Goal: Transaction & Acquisition: Book appointment/travel/reservation

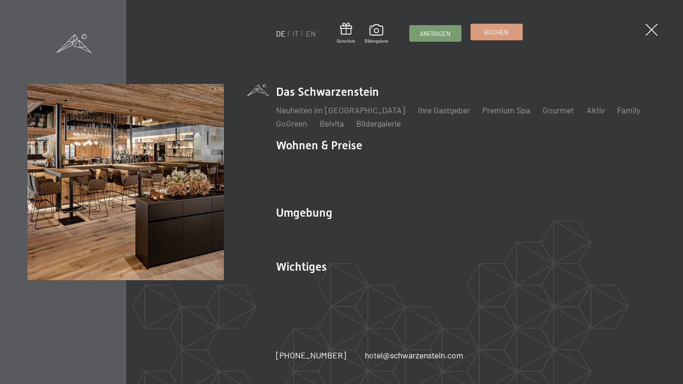
click at [500, 37] on link "Buchen" at bounding box center [496, 32] width 51 height 16
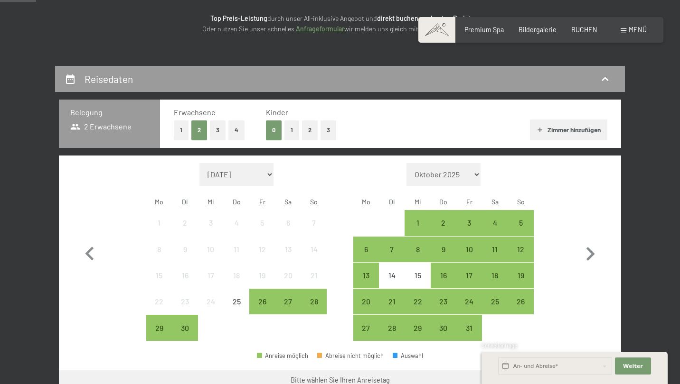
scroll to position [183, 0]
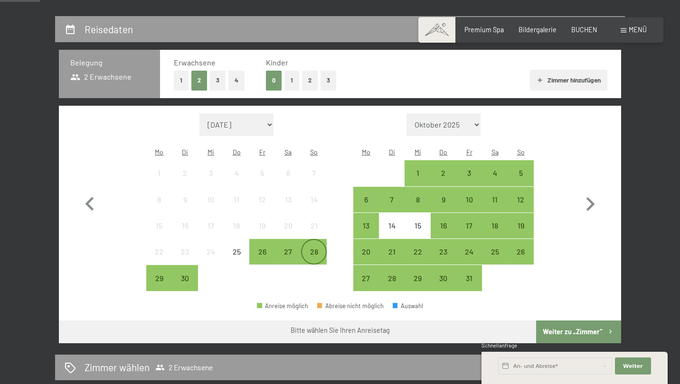
click at [312, 248] on div "28" at bounding box center [314, 260] width 24 height 24
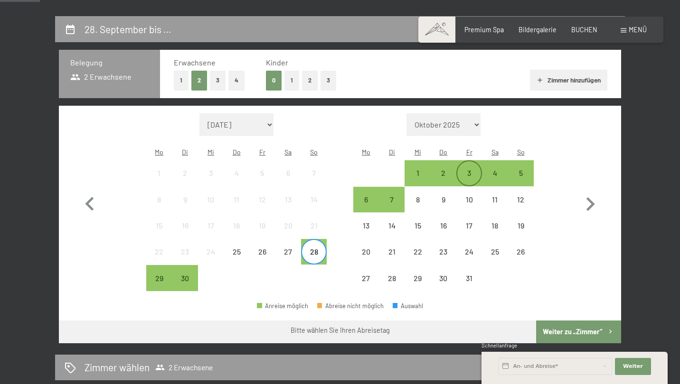
click at [469, 169] on div "3" at bounding box center [469, 181] width 24 height 24
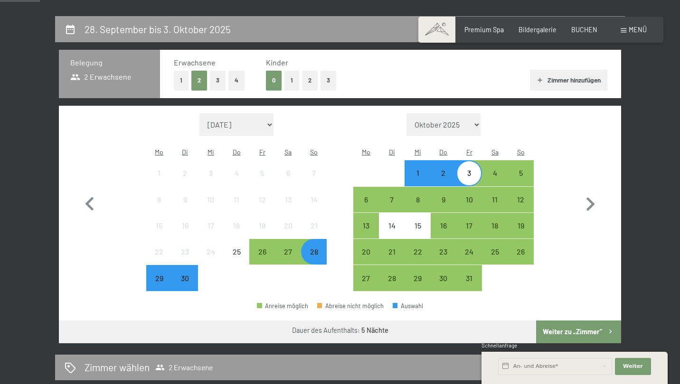
click at [582, 321] on button "Weiter zu „Zimmer“" at bounding box center [578, 332] width 85 height 23
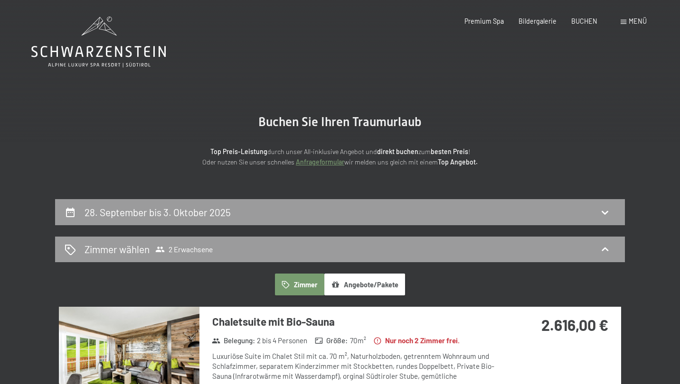
scroll to position [0, 0]
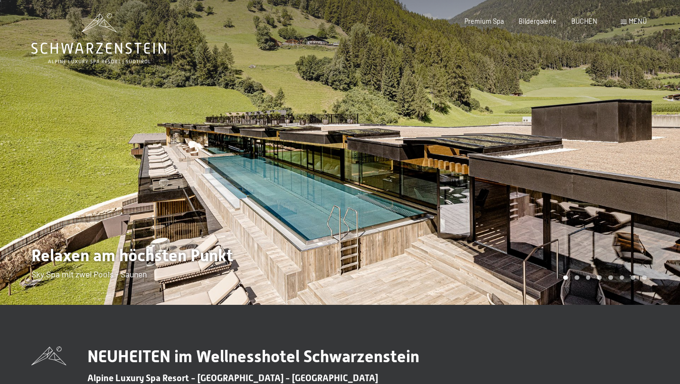
scroll to position [4, 0]
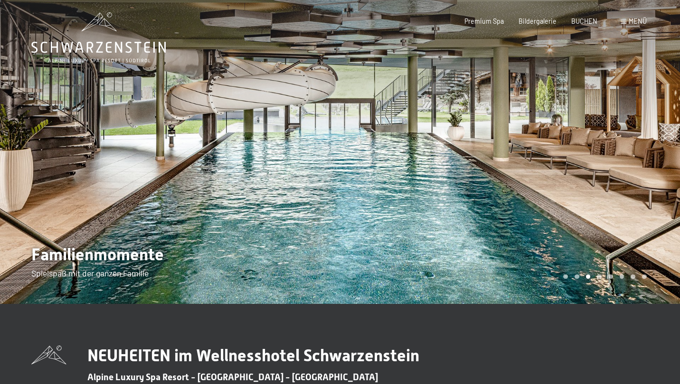
click at [247, 125] on div at bounding box center [170, 150] width 340 height 308
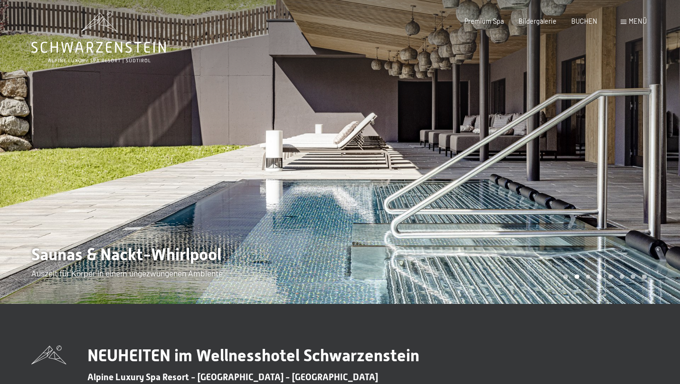
click at [635, 128] on div at bounding box center [510, 150] width 340 height 308
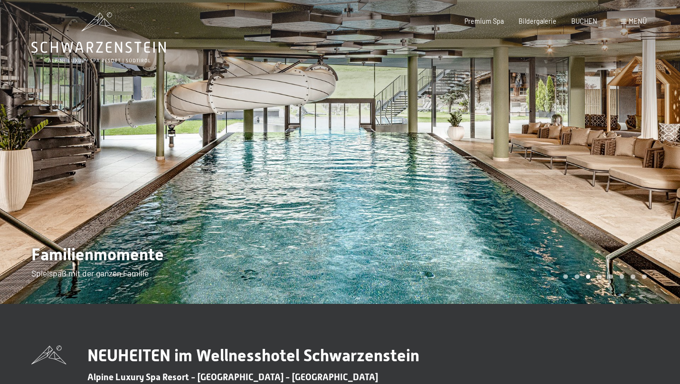
click at [635, 128] on div at bounding box center [510, 150] width 340 height 308
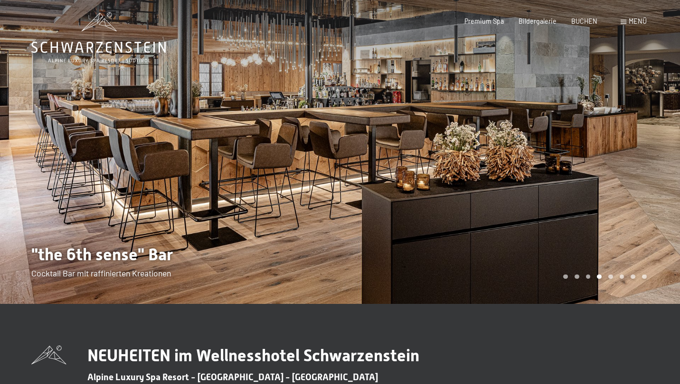
click at [635, 128] on div at bounding box center [510, 150] width 340 height 308
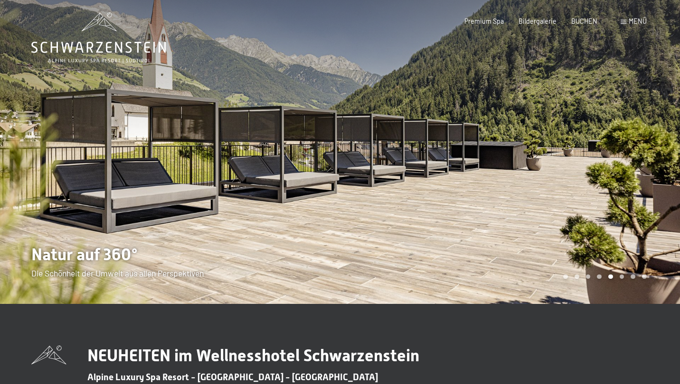
click at [635, 128] on div at bounding box center [510, 150] width 340 height 308
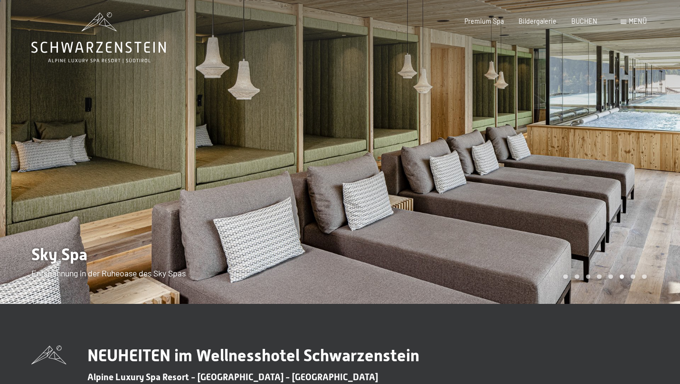
click at [635, 128] on div at bounding box center [510, 150] width 340 height 308
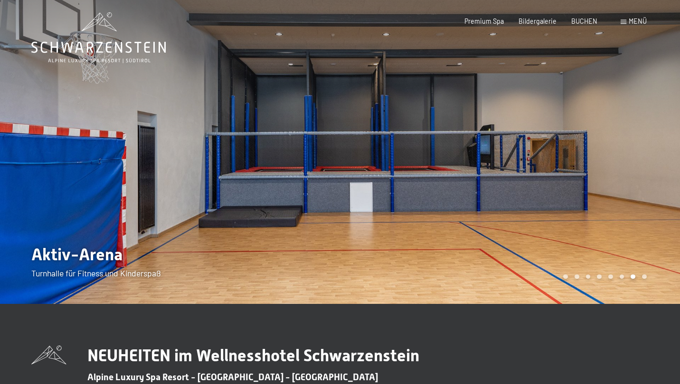
click at [635, 128] on div at bounding box center [510, 150] width 340 height 308
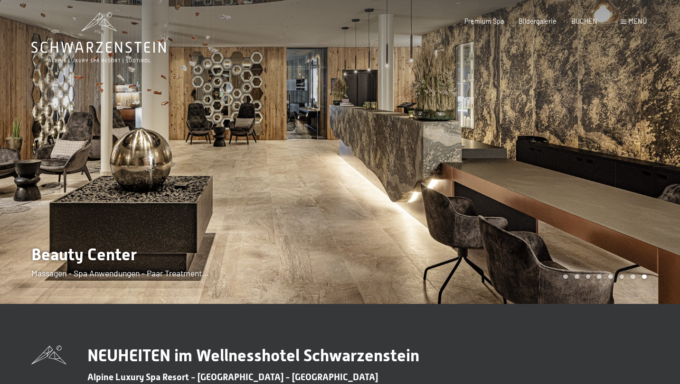
click at [635, 128] on div at bounding box center [510, 150] width 340 height 308
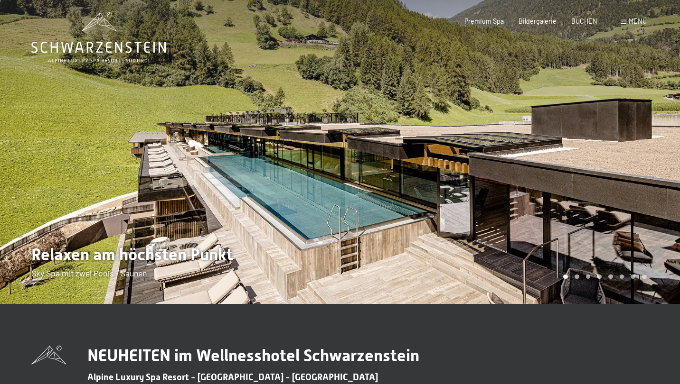
click at [634, 130] on div at bounding box center [510, 150] width 340 height 308
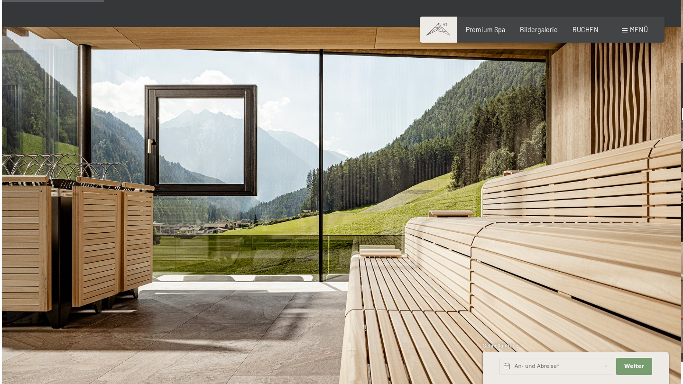
scroll to position [482, 0]
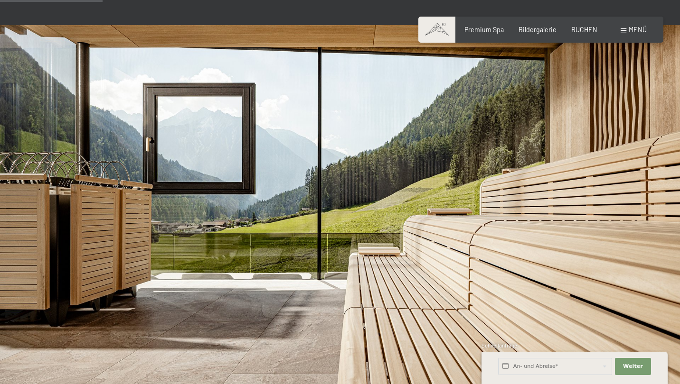
click at [640, 32] on span "Menü" at bounding box center [637, 30] width 18 height 8
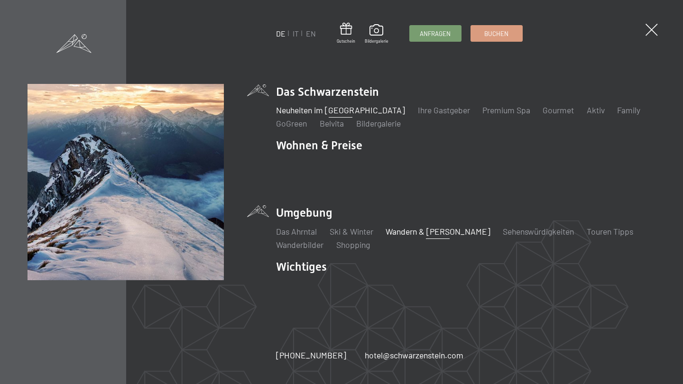
click at [404, 226] on link "Wandern & [PERSON_NAME]" at bounding box center [438, 231] width 105 height 10
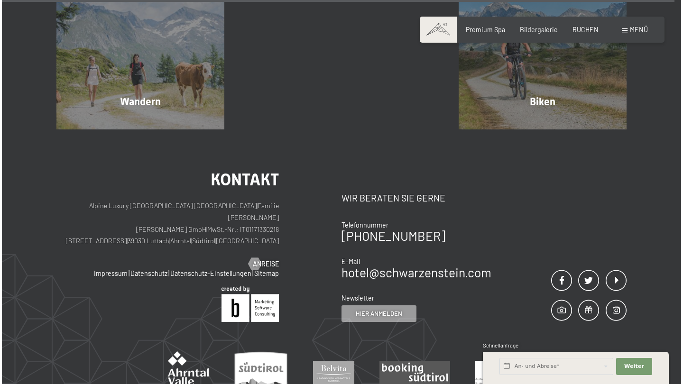
scroll to position [4371, 0]
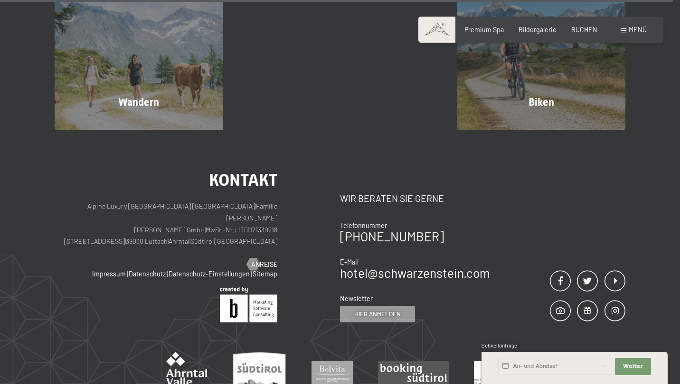
click at [623, 32] on span at bounding box center [623, 30] width 6 height 4
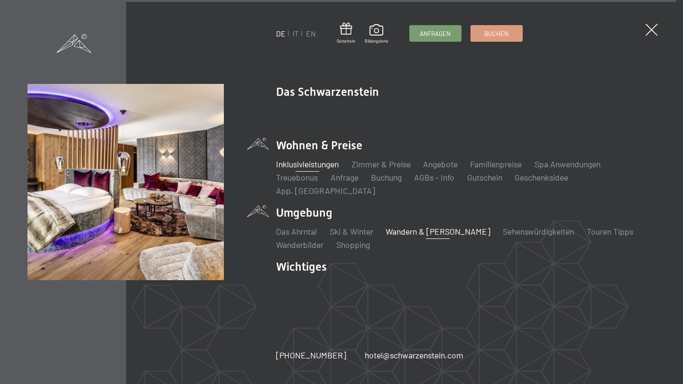
click at [330, 168] on link "Inklusivleistungen" at bounding box center [307, 164] width 63 height 10
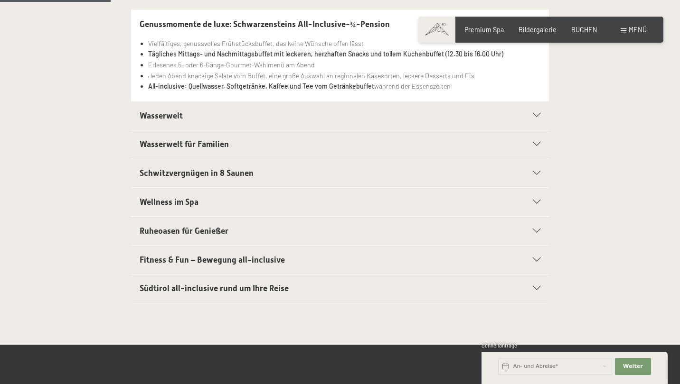
scroll to position [252, 0]
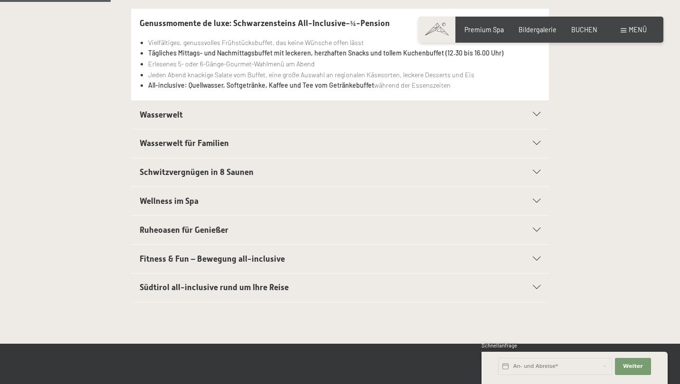
click at [269, 177] on div "Schwitzvergnügen in 8 Saunen" at bounding box center [340, 173] width 401 height 28
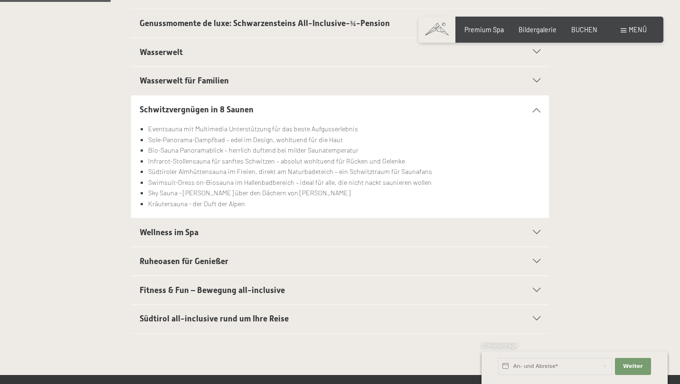
click at [257, 230] on h2 "Wellness im Spa" at bounding box center [320, 233] width 361 height 12
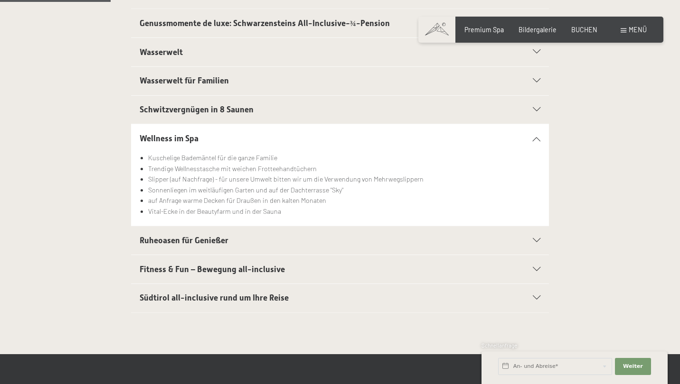
click at [250, 243] on h2 "Ruheoasen für Genießer" at bounding box center [320, 241] width 361 height 12
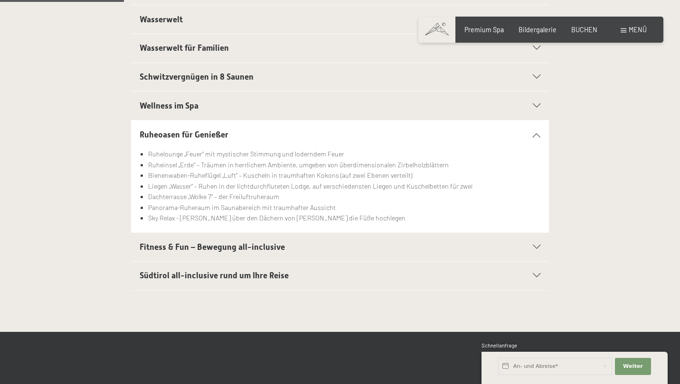
scroll to position [287, 0]
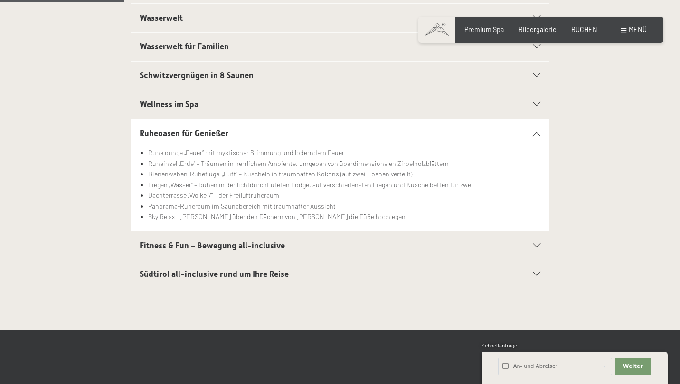
click at [241, 247] on span "Fitness & Fun – Bewegung all-inclusive" at bounding box center [212, 245] width 145 height 9
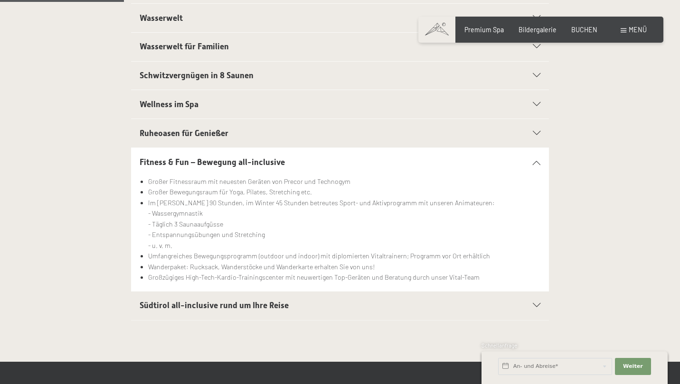
click at [265, 301] on span "Südtirol all-inclusive rund um Ihre Reise" at bounding box center [214, 305] width 149 height 9
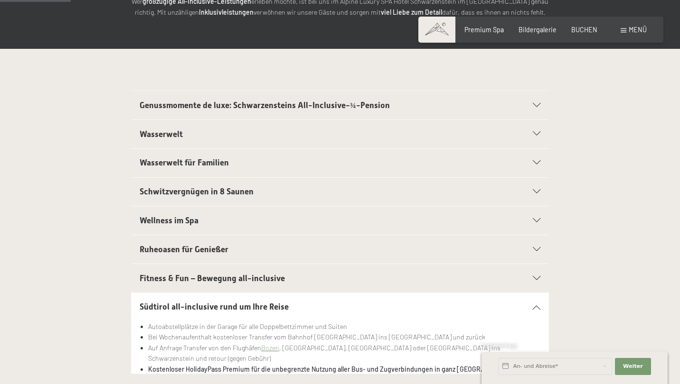
scroll to position [143, 0]
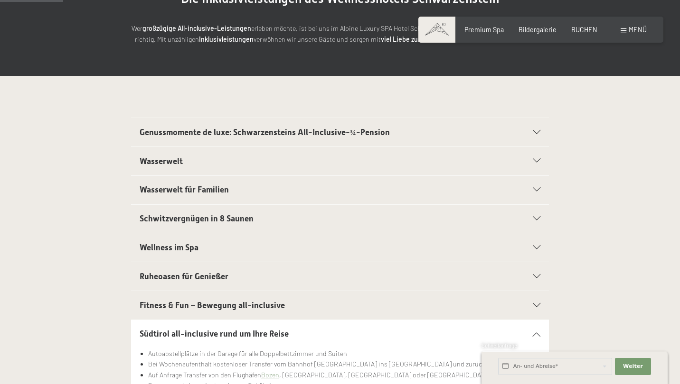
click at [287, 133] on span "Genussmomente de luxe: Schwarzensteins All-Inclusive-¾-Pension" at bounding box center [265, 132] width 250 height 9
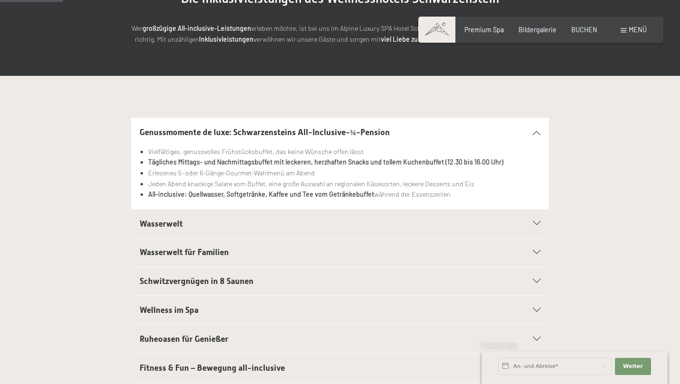
click at [227, 230] on div "Wasserwelt" at bounding box center [340, 224] width 401 height 28
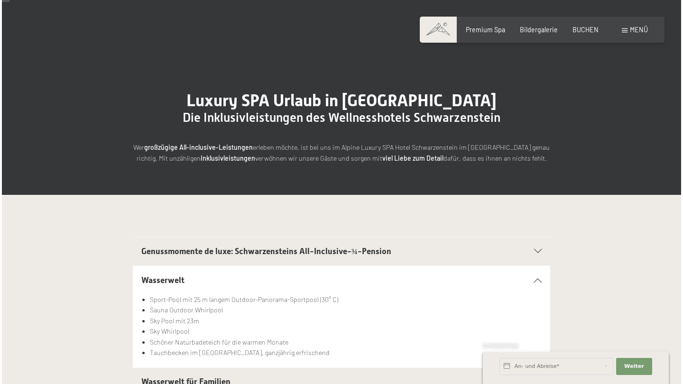
scroll to position [17, 0]
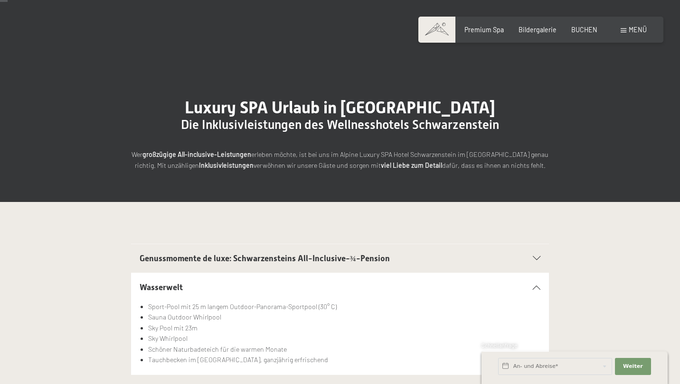
click at [629, 30] on span "Menü" at bounding box center [637, 30] width 18 height 8
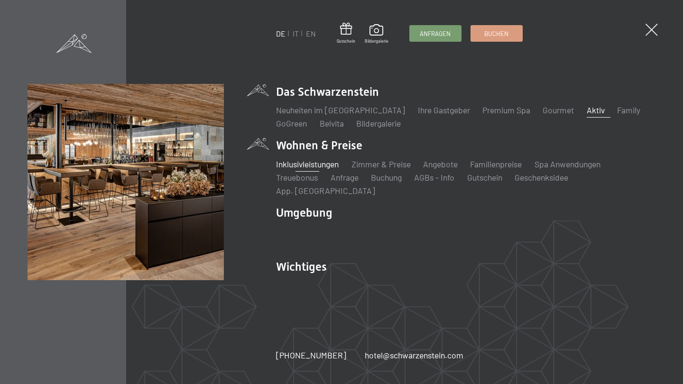
click at [587, 115] on link "Aktiv" at bounding box center [596, 110] width 18 height 10
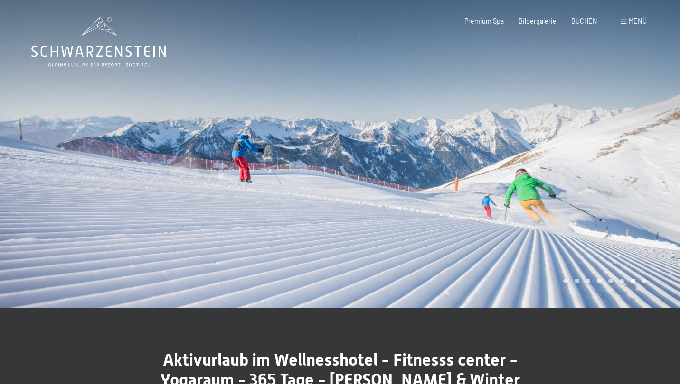
click at [626, 21] on span at bounding box center [623, 22] width 6 height 4
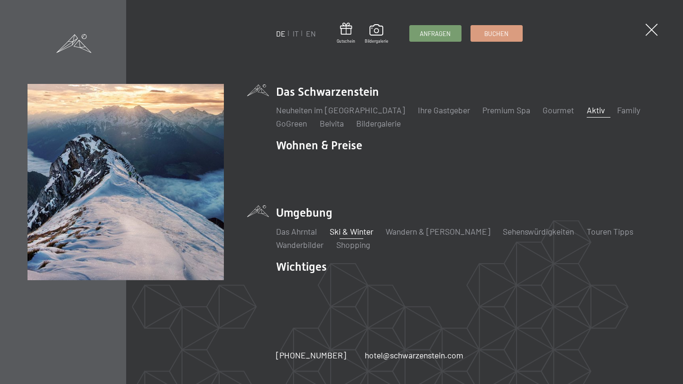
click at [354, 226] on link "Ski & Winter" at bounding box center [352, 231] width 44 height 10
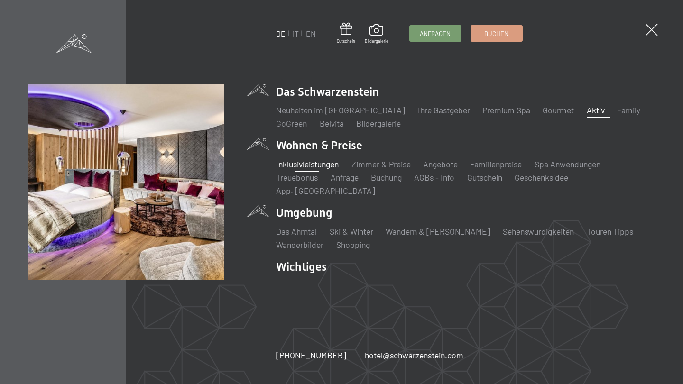
click at [318, 169] on link "Inklusivleistungen" at bounding box center [307, 164] width 63 height 10
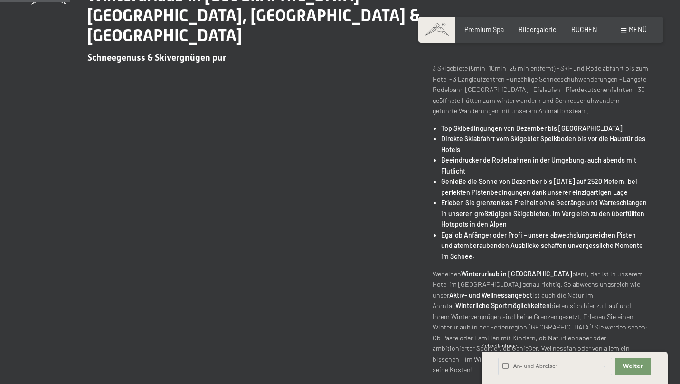
scroll to position [361, 0]
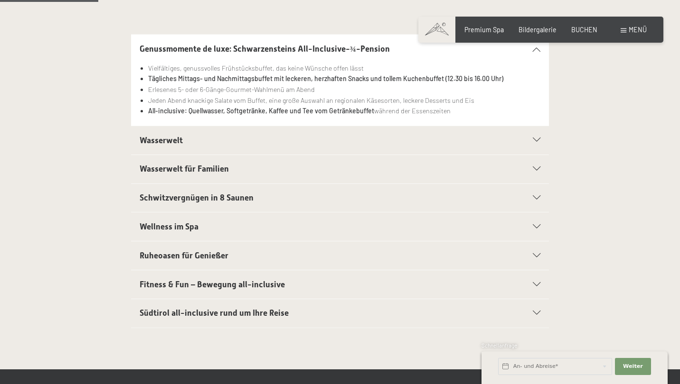
scroll to position [228, 0]
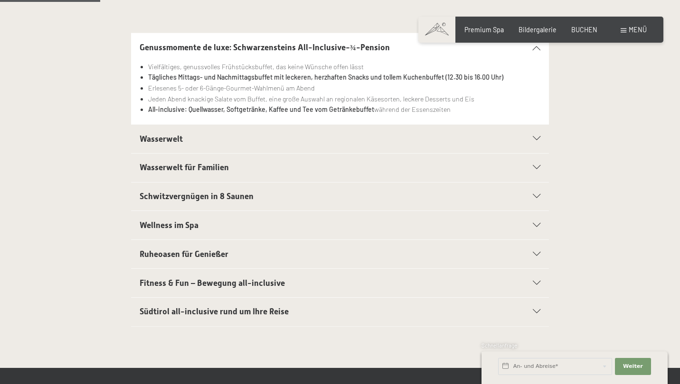
click at [243, 254] on h2 "Ruheoasen für Genießer" at bounding box center [320, 255] width 361 height 12
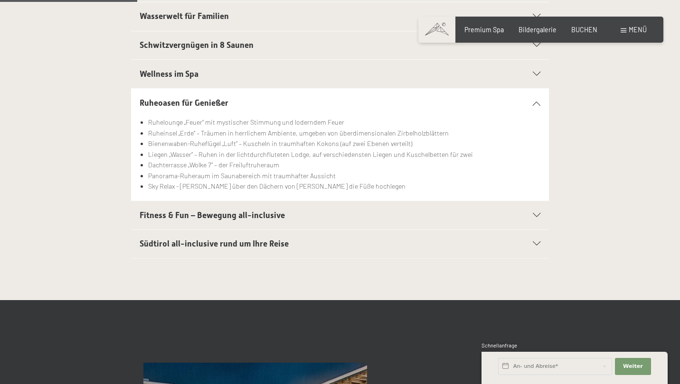
scroll to position [317, 0]
click at [243, 244] on span "Südtirol all-inclusive rund um Ihre Reise" at bounding box center [214, 243] width 149 height 9
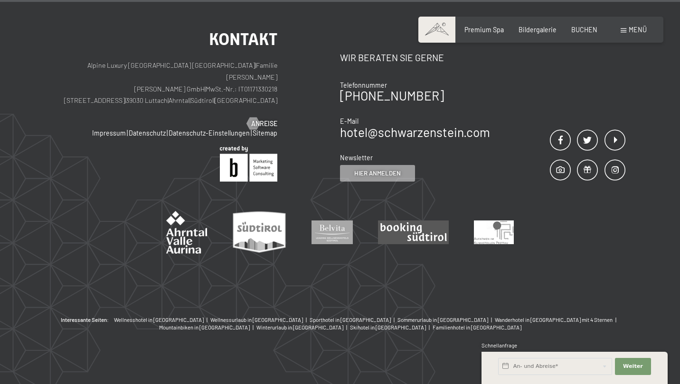
scroll to position [1581, 0]
